Goal: Information Seeking & Learning: Learn about a topic

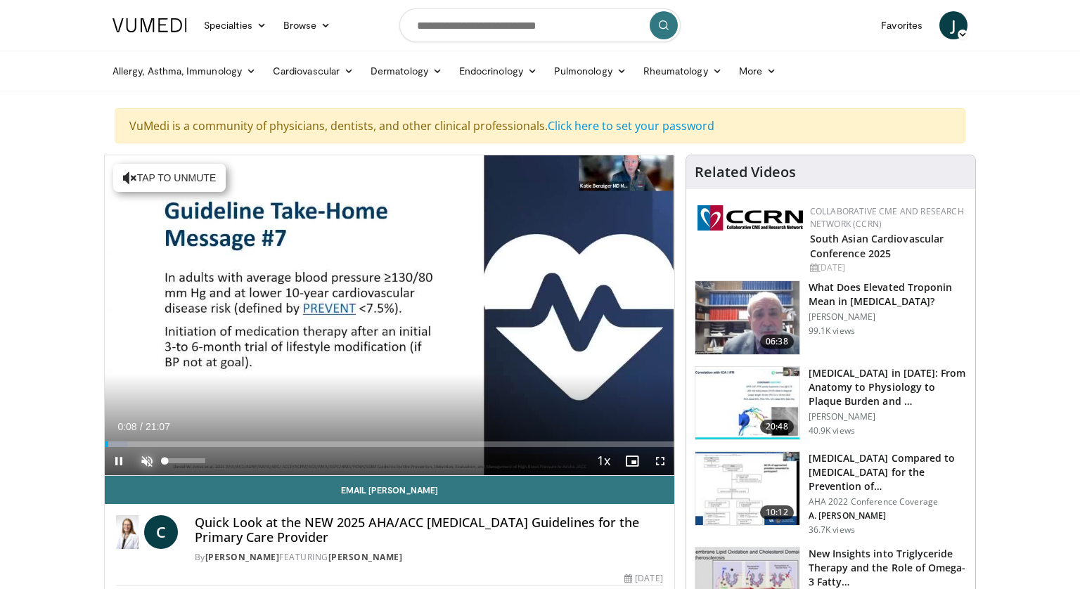
click at [146, 426] on span "Video Player" at bounding box center [147, 461] width 28 height 28
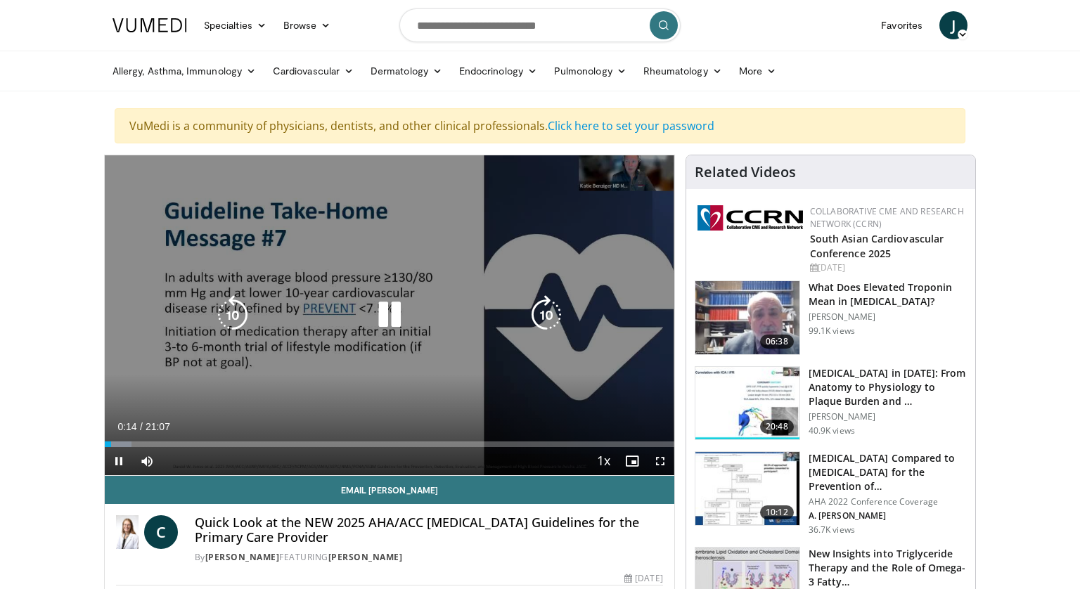
click at [364, 353] on div "10 seconds Tap to unmute" at bounding box center [390, 315] width 570 height 320
click at [388, 316] on icon "Video Player" at bounding box center [389, 314] width 39 height 39
click at [145, 313] on div "10 seconds Tap to unmute" at bounding box center [390, 315] width 570 height 320
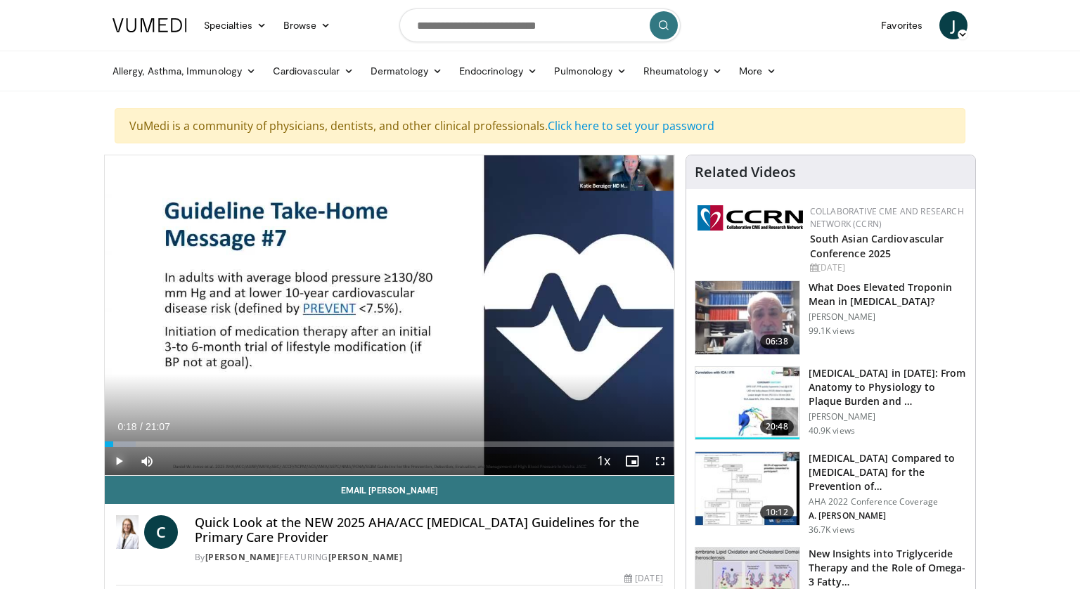
click at [119, 426] on span "Video Player" at bounding box center [119, 461] width 28 height 28
click at [662, 426] on span "Video Player" at bounding box center [660, 461] width 28 height 28
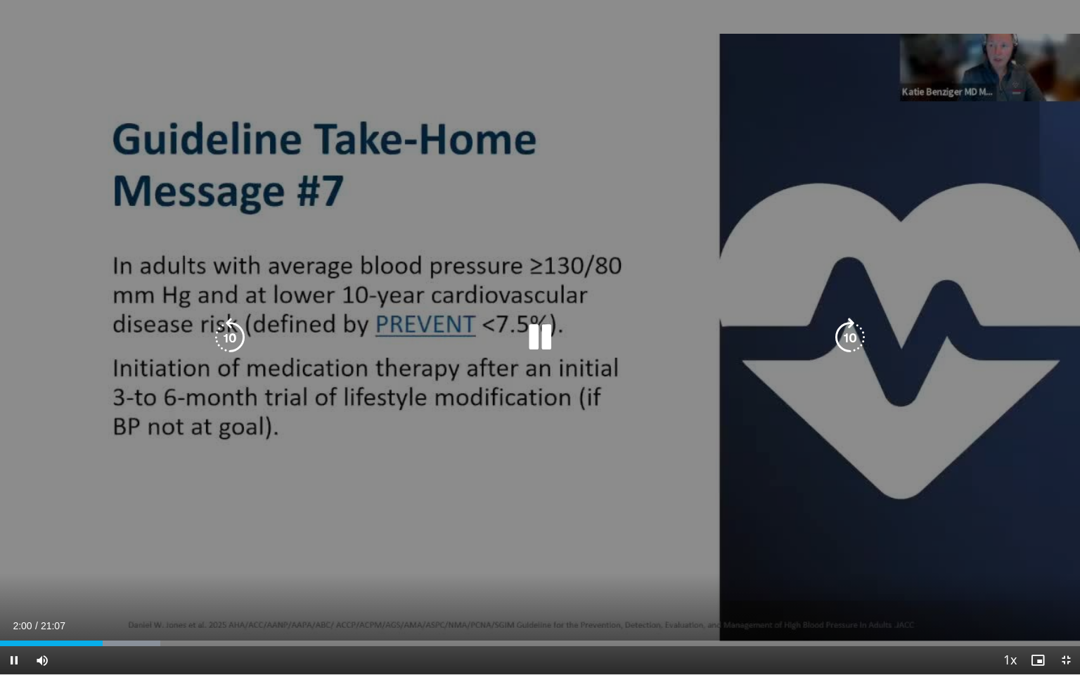
click at [380, 376] on div "10 seconds Tap to unmute" at bounding box center [540, 337] width 1080 height 674
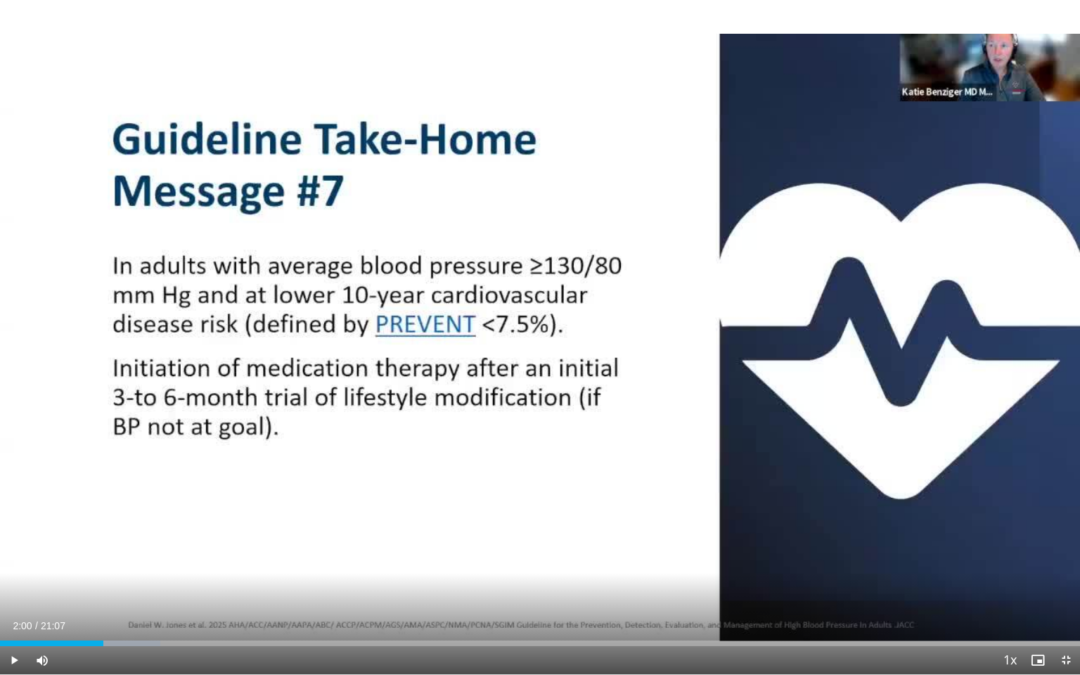
click at [540, 335] on div "10 seconds Tap to unmute" at bounding box center [540, 337] width 1080 height 674
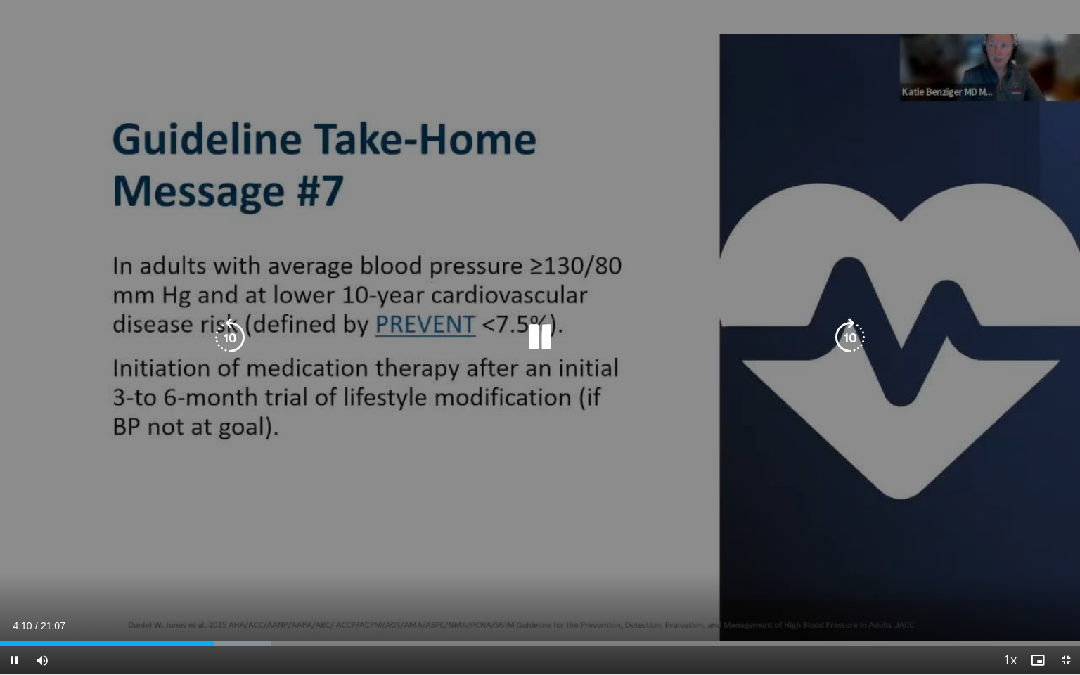
click at [540, 402] on div "10 seconds Tap to unmute" at bounding box center [540, 337] width 1080 height 674
click at [537, 331] on icon "Video Player" at bounding box center [539, 337] width 39 height 39
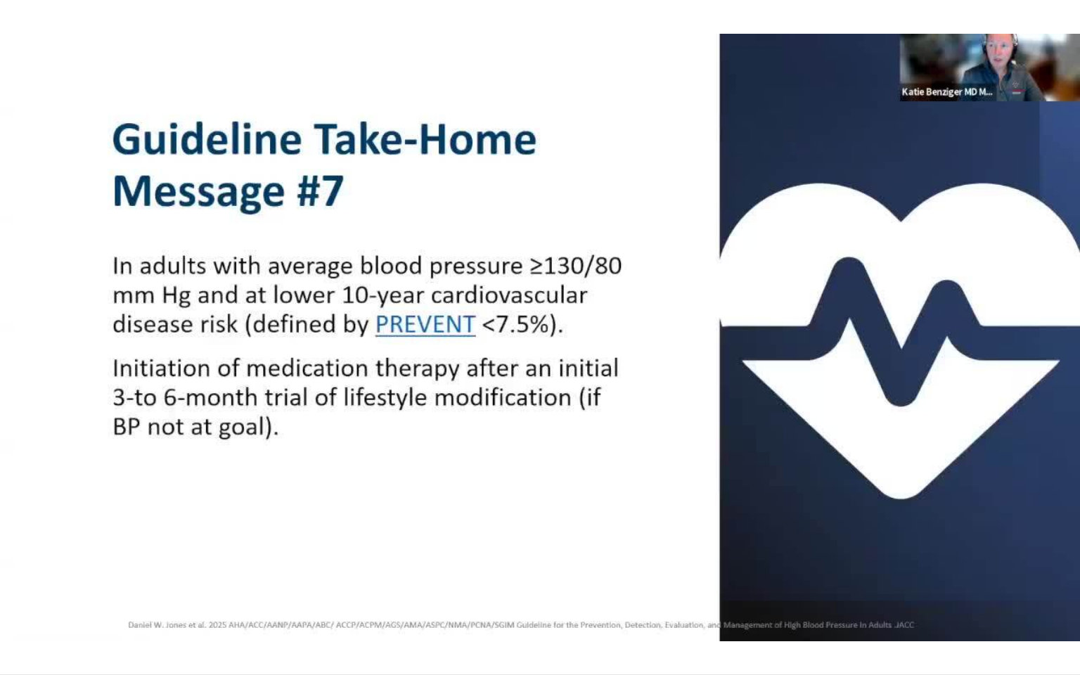
click at [428, 426] on video-js "**********" at bounding box center [540, 337] width 1080 height 675
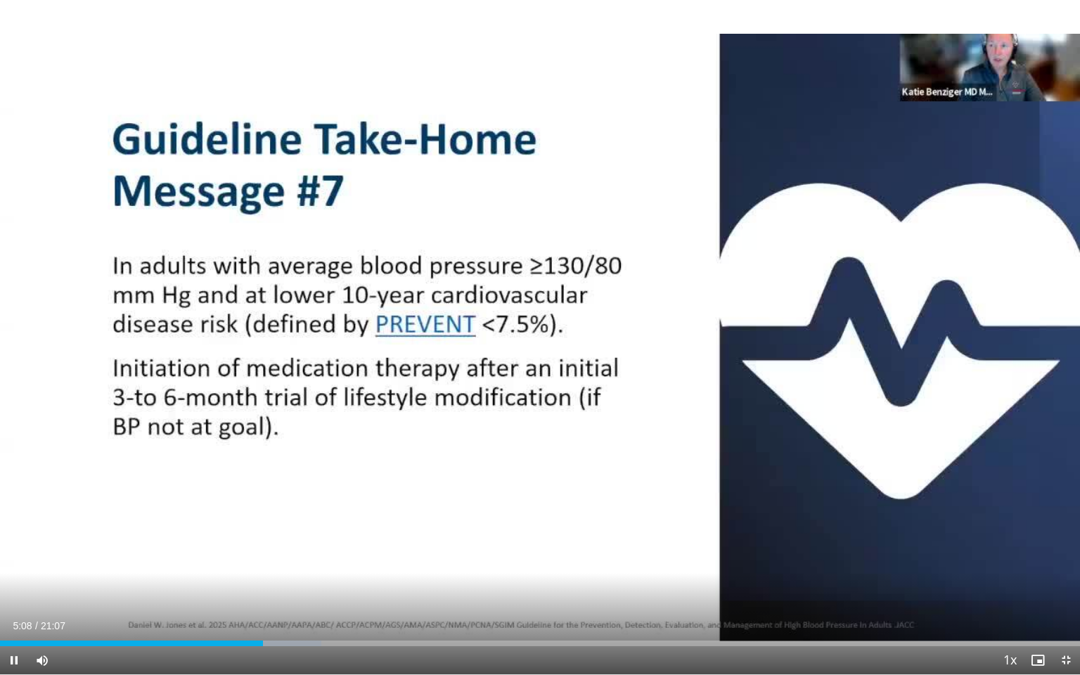
click at [428, 426] on video-js "**********" at bounding box center [540, 337] width 1080 height 675
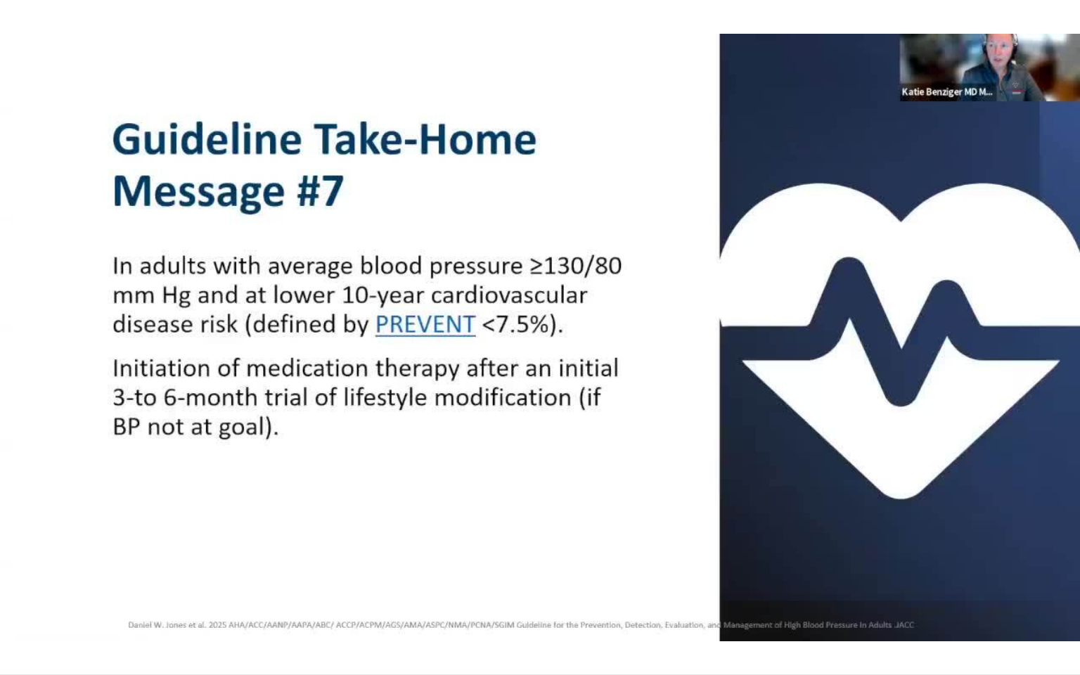
click at [428, 426] on video-js "**********" at bounding box center [540, 337] width 1080 height 675
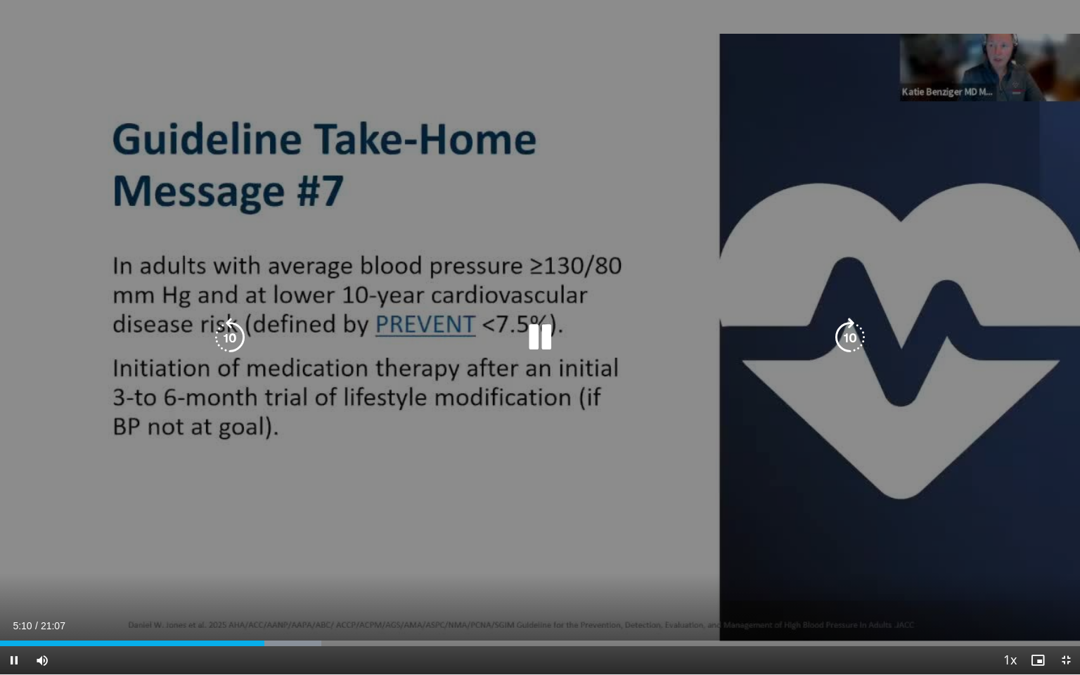
click at [493, 426] on div "10 seconds Tap to unmute" at bounding box center [540, 337] width 1080 height 674
click at [553, 426] on div "10 seconds Tap to unmute" at bounding box center [540, 337] width 1080 height 674
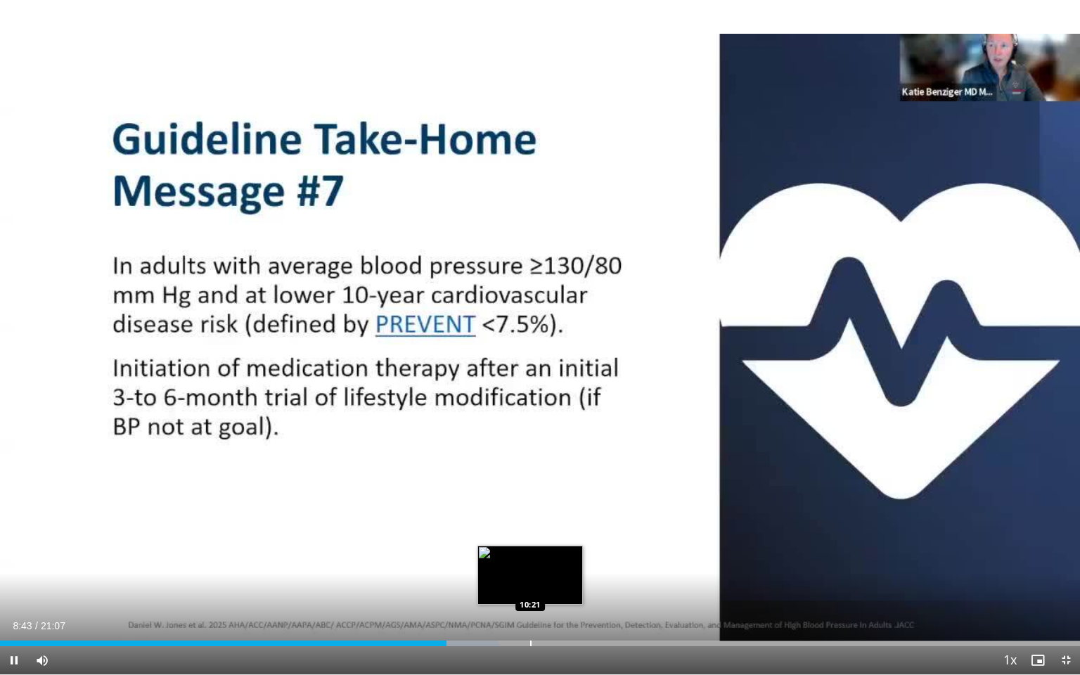
click at [530, 426] on div "Progress Bar" at bounding box center [530, 644] width 1 height 6
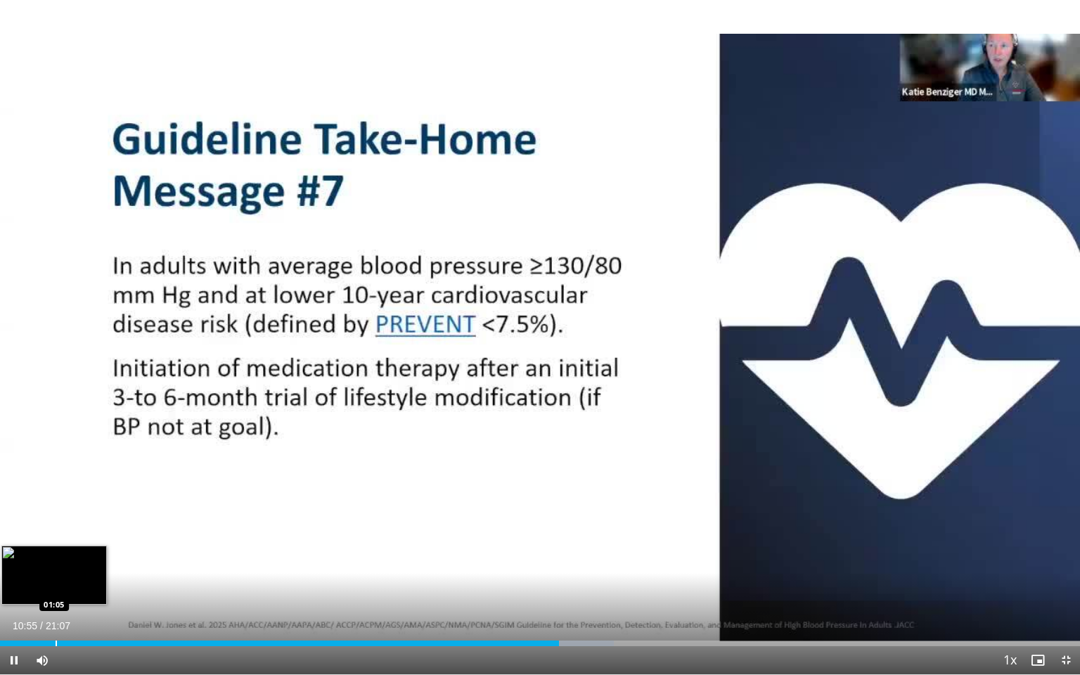
click at [56, 426] on div "Progress Bar" at bounding box center [56, 644] width 1 height 6
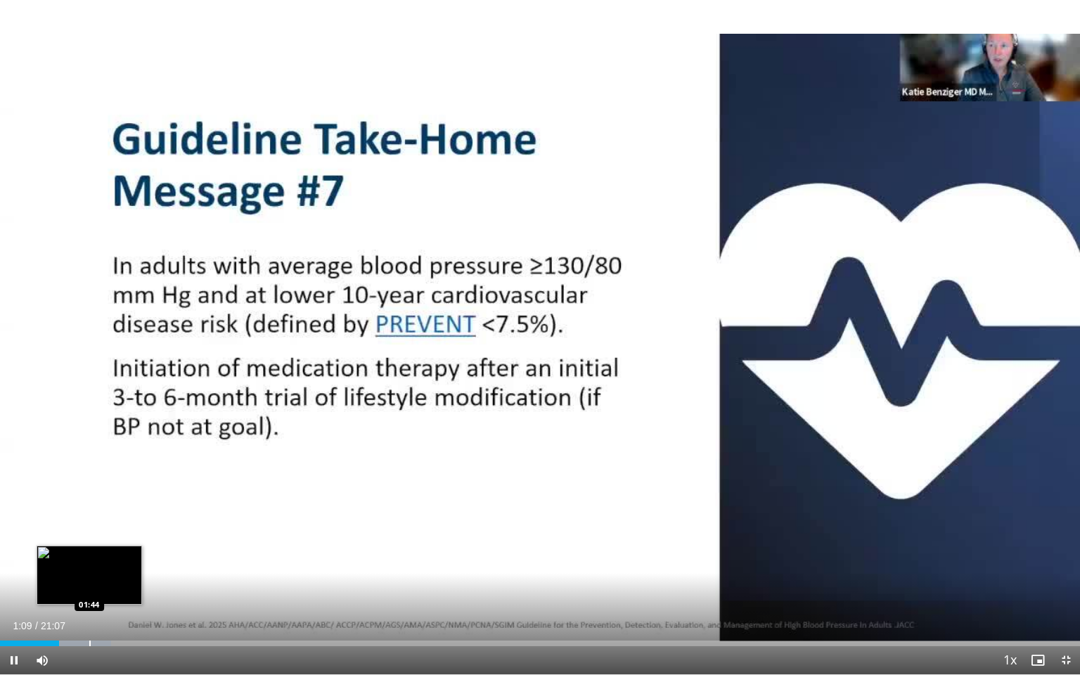
click at [89, 426] on div "10 seconds Tap to unmute" at bounding box center [540, 337] width 1080 height 674
click at [105, 426] on div "Progress Bar" at bounding box center [81, 644] width 60 height 6
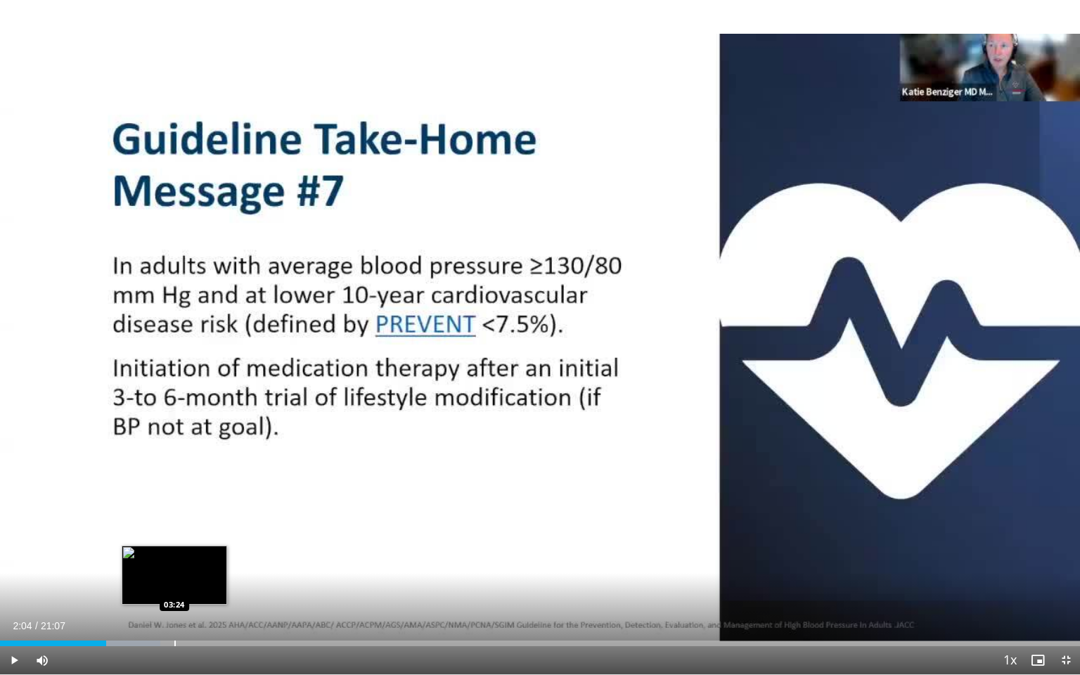
click at [174, 426] on div "Loaded : 14.87% 02:04 03:24" at bounding box center [540, 639] width 1080 height 13
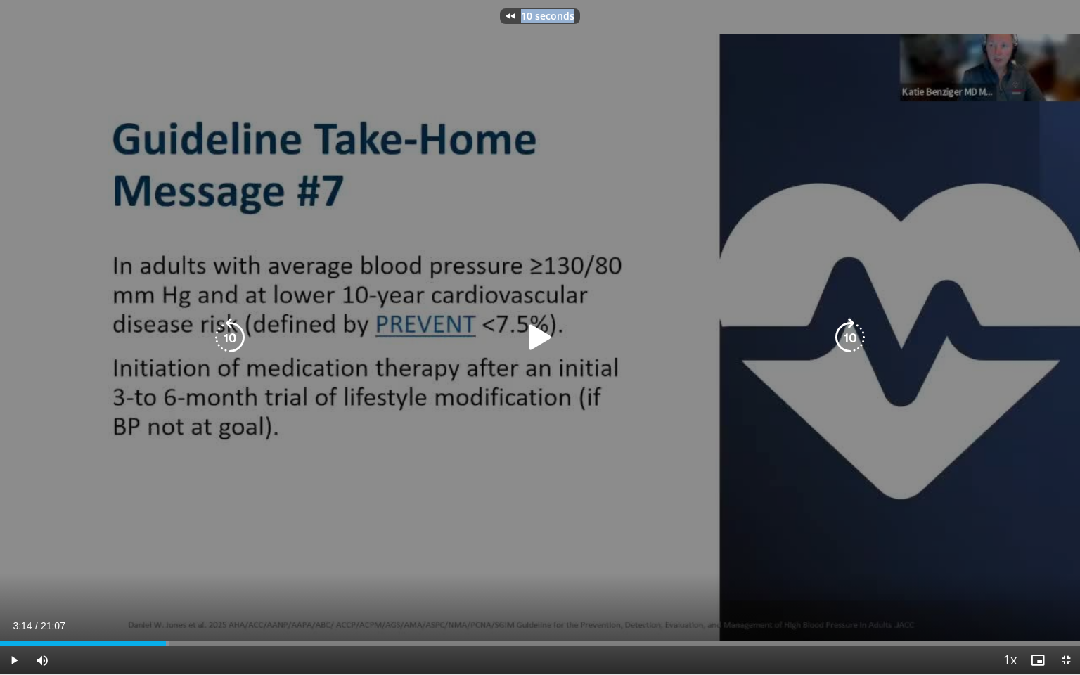
drag, startPoint x: 203, startPoint y: 335, endPoint x: 264, endPoint y: 335, distance: 61.9
click at [264, 335] on div "10 seconds Tap to unmute" at bounding box center [540, 337] width 1080 height 674
